Goal: Task Accomplishment & Management: Manage account settings

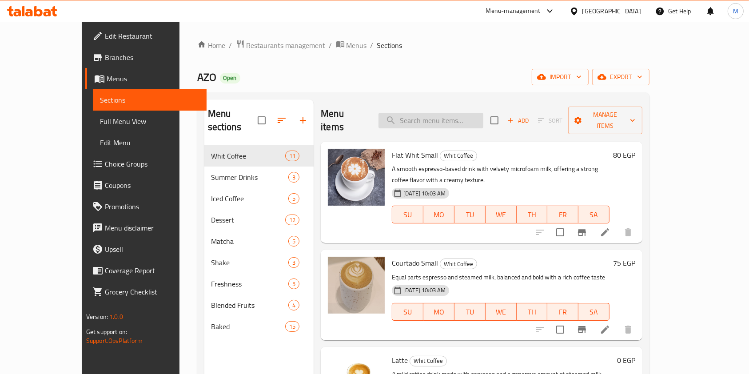
click at [436, 113] on input "search" at bounding box center [430, 121] width 105 height 16
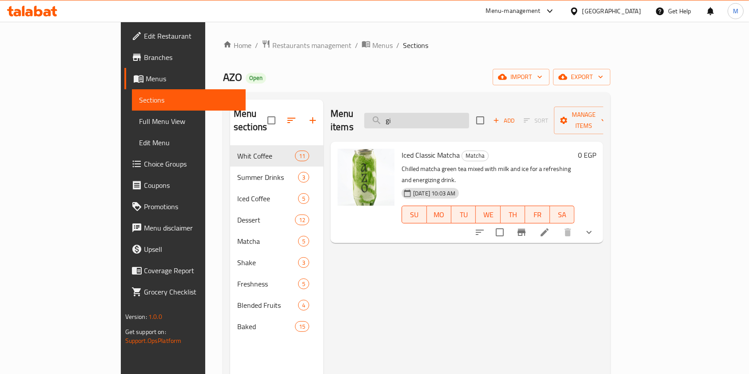
type input "g"
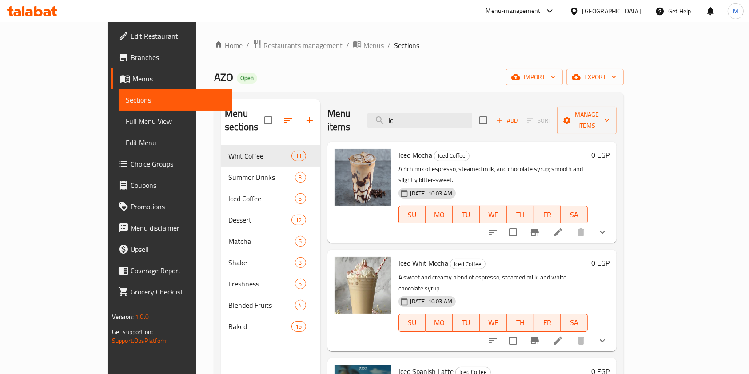
type input "i"
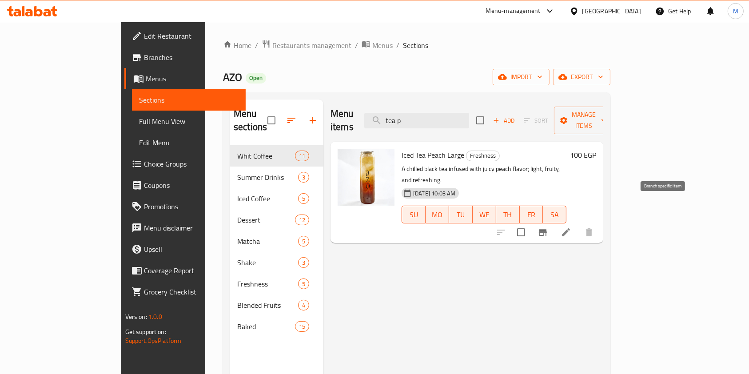
type input "tea p"
click at [548, 227] on icon "Branch-specific-item" at bounding box center [542, 232] width 11 height 11
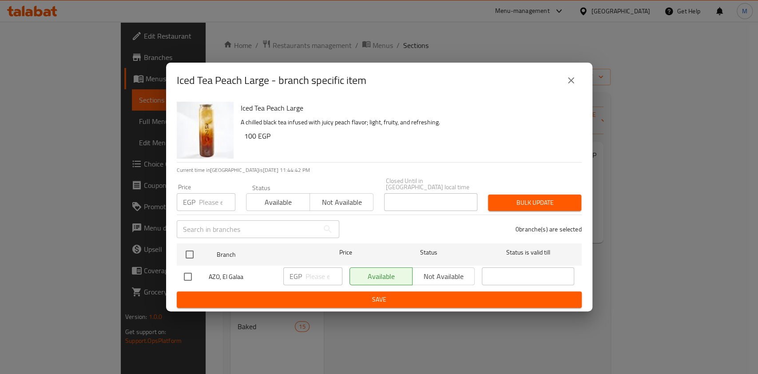
click at [180, 278] on input "checkbox" at bounding box center [188, 276] width 19 height 19
checkbox input "true"
click at [310, 279] on input "number" at bounding box center [324, 276] width 37 height 18
type input "115"
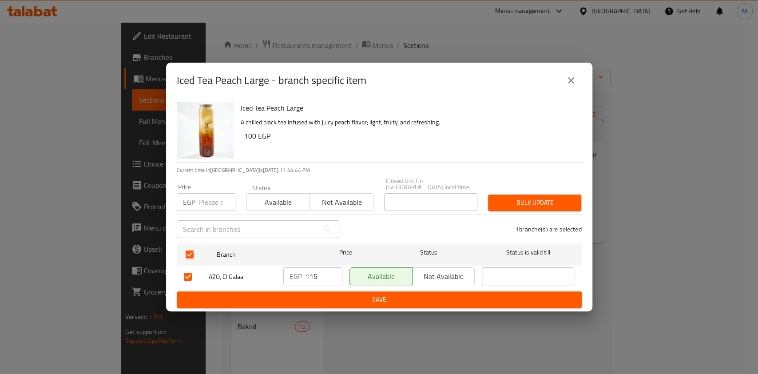
click at [411, 308] on div "Iced Tea Peach Large A chilled black tea infused with juicy peach flavor; light…" at bounding box center [379, 204] width 426 height 213
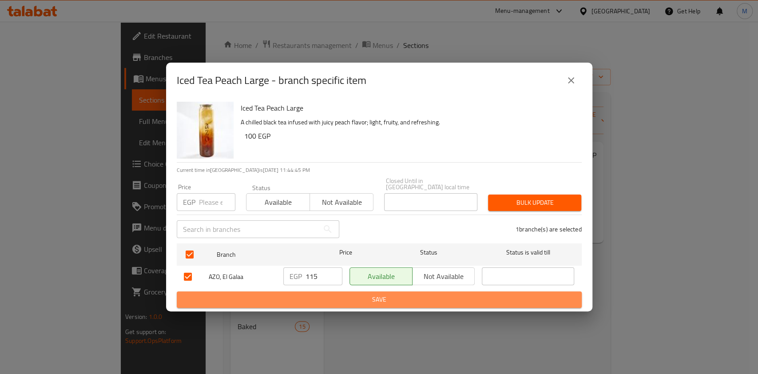
click at [409, 301] on span "Save" at bounding box center [379, 299] width 391 height 11
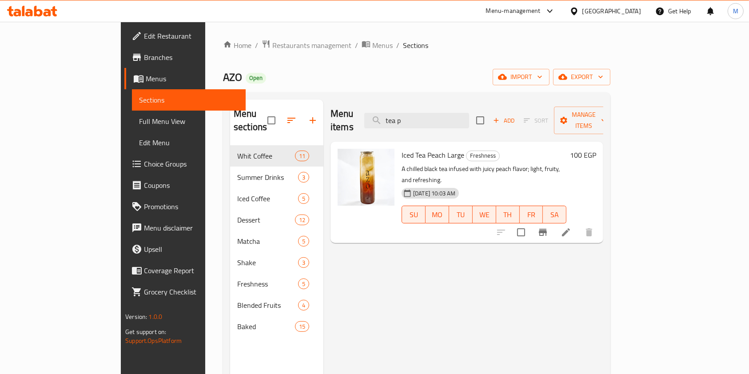
click at [390, 250] on div "Menu items tea p Add Sort Manage items Iced Tea Peach Large Freshness A chilled…" at bounding box center [463, 286] width 280 height 374
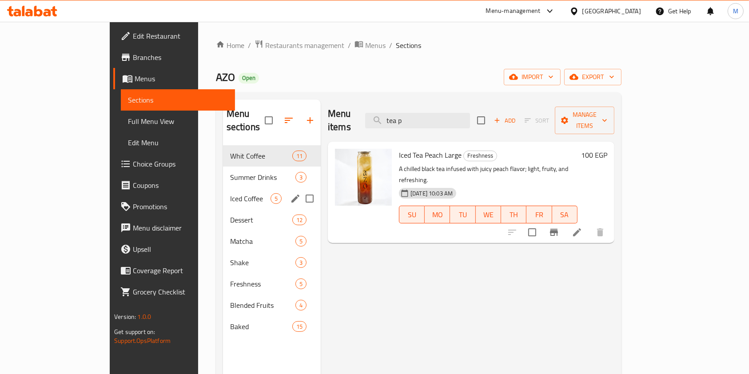
click at [223, 188] on div "Iced Coffee 5" at bounding box center [272, 198] width 98 height 21
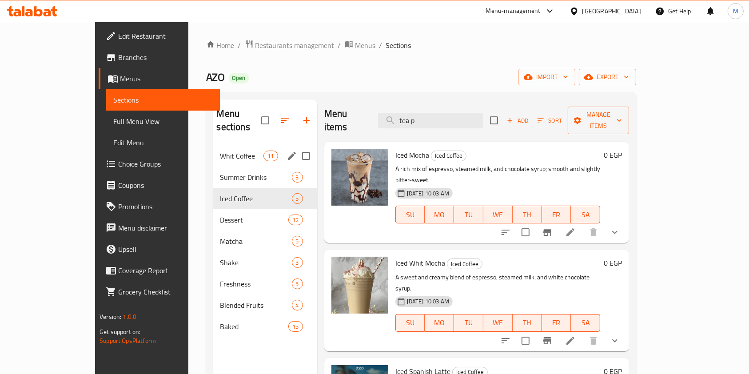
click at [213, 145] on div "Whit Coffee 11" at bounding box center [265, 155] width 104 height 21
drag, startPoint x: 169, startPoint y: 133, endPoint x: 66, endPoint y: 109, distance: 105.8
click at [213, 145] on div "Whit Coffee 11" at bounding box center [265, 155] width 104 height 21
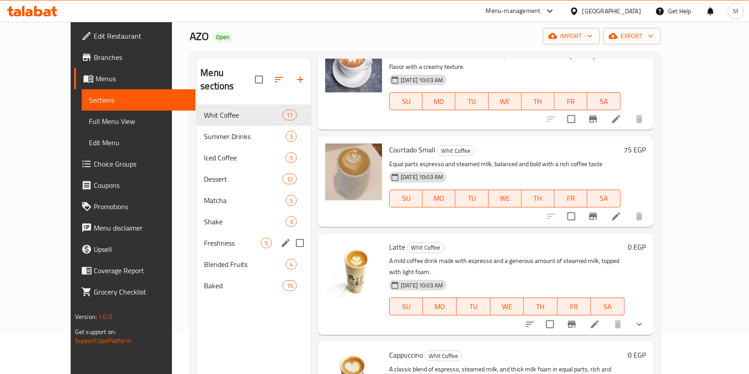
scroll to position [59, 0]
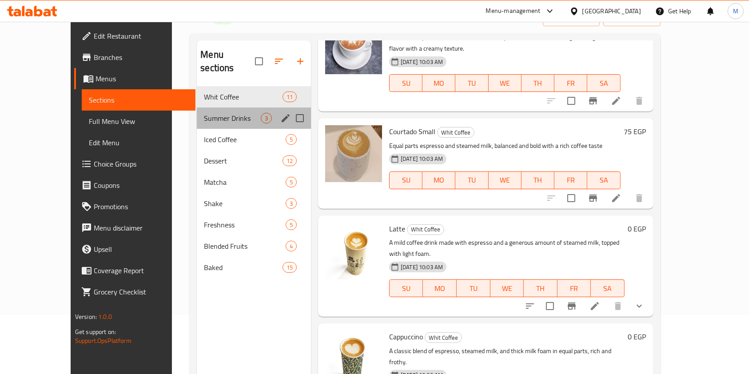
click at [197, 113] on div "Summer Drinks 3" at bounding box center [254, 117] width 114 height 21
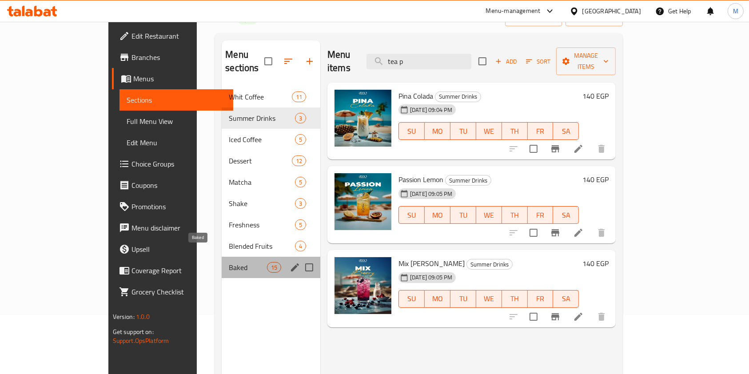
click at [229, 262] on span "Baked" at bounding box center [248, 267] width 38 height 11
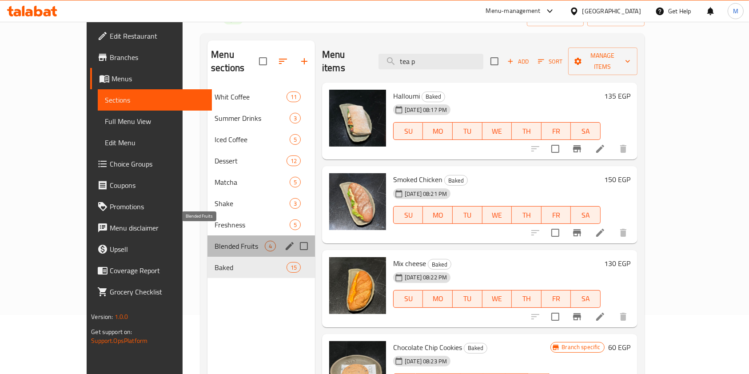
click at [215, 241] on span "Blended Fruits" at bounding box center [240, 246] width 50 height 11
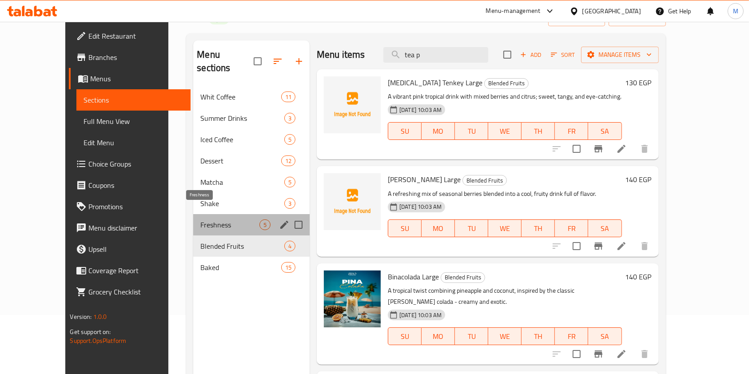
click at [205, 219] on span "Freshness" at bounding box center [229, 224] width 59 height 11
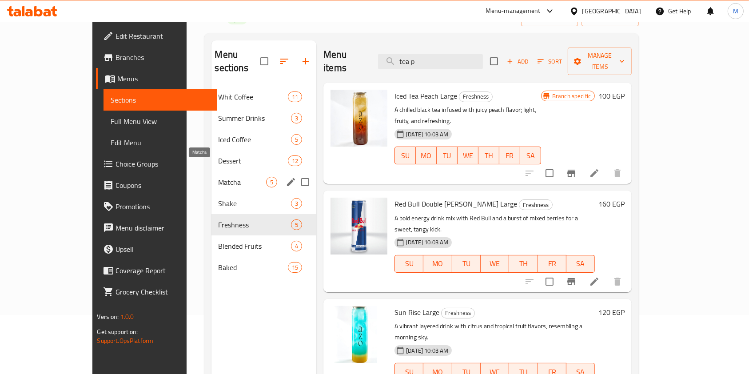
click at [219, 177] on span "Matcha" at bounding box center [243, 182] width 48 height 11
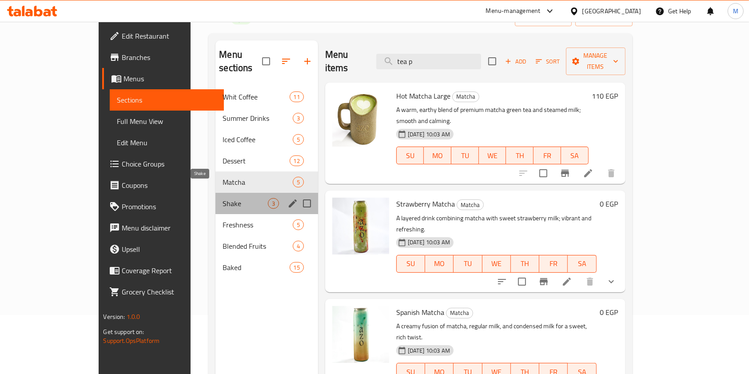
click at [223, 198] on span "Shake" at bounding box center [245, 203] width 45 height 11
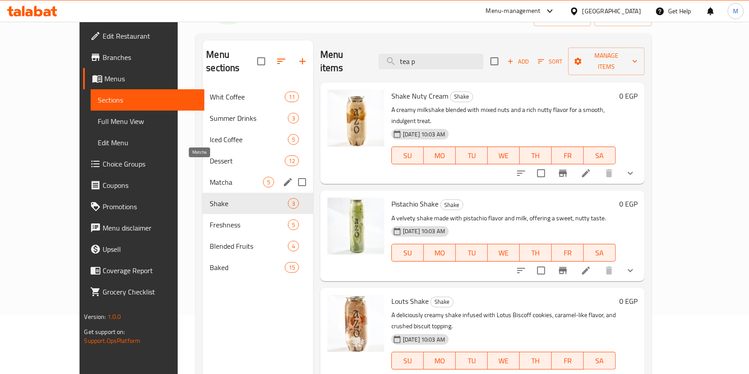
click at [210, 177] on span "Matcha" at bounding box center [236, 182] width 53 height 11
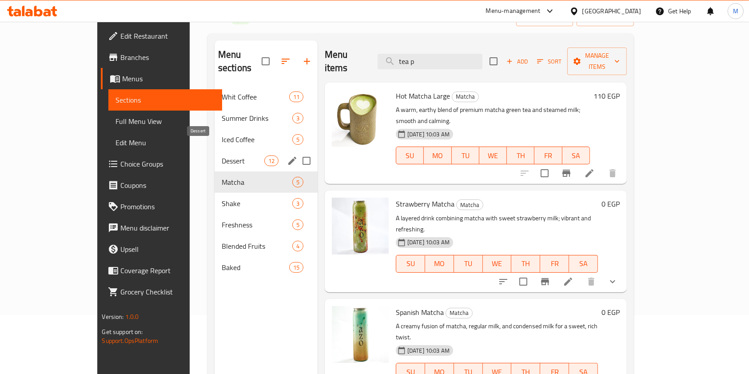
click at [222, 155] on span "Dessert" at bounding box center [243, 160] width 43 height 11
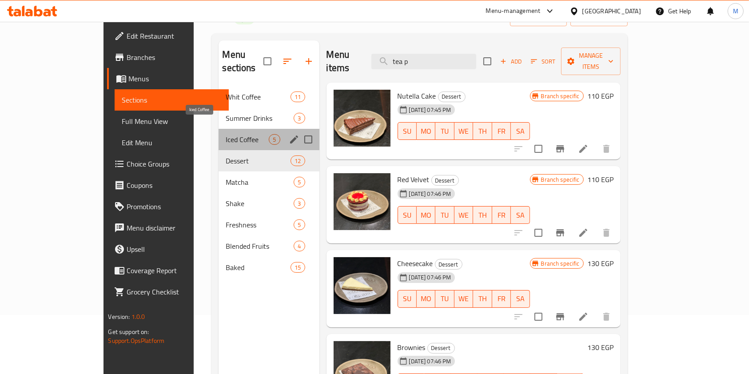
click at [226, 134] on span "Iced Coffee" at bounding box center [247, 139] width 43 height 11
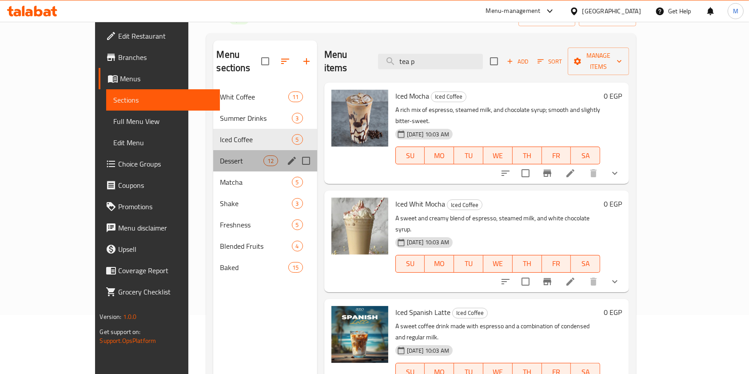
click at [213, 150] on div "Dessert 12" at bounding box center [265, 160] width 104 height 21
